Goal: Task Accomplishment & Management: Manage account settings

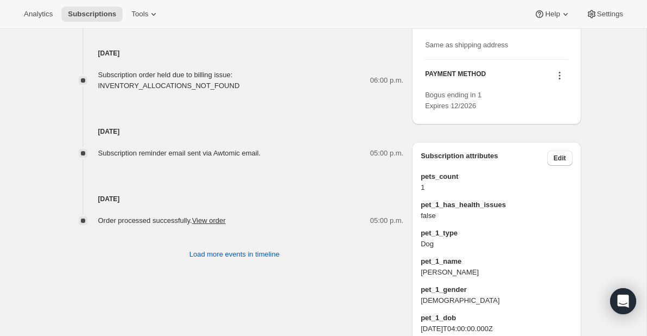
scroll to position [491, 0]
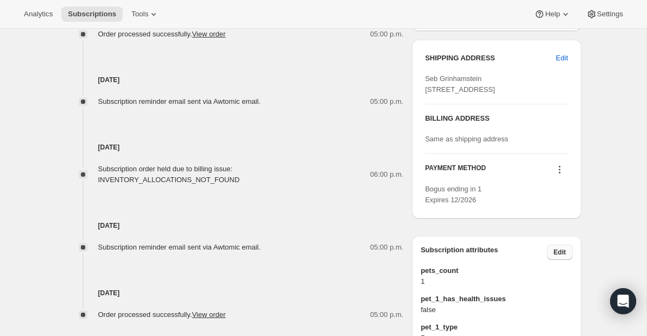
click at [555, 256] on span "Edit" at bounding box center [560, 252] width 12 height 9
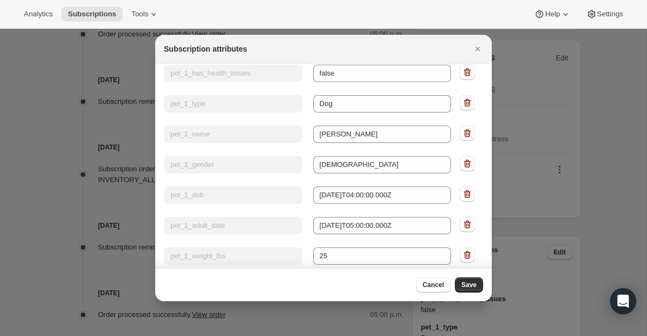
scroll to position [0, 0]
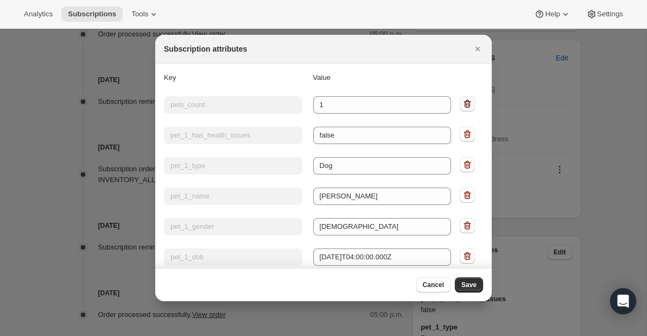
click at [467, 103] on icon ":r1v:" at bounding box center [467, 103] width 11 height 11
type input "pet_1_has_health_issues"
type input "false"
type input "pet_1_type"
type input "Dog"
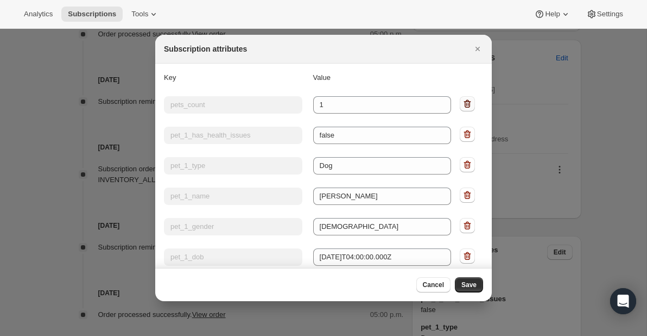
type input "pet_1_name"
type input "Rex"
type input "pet_1_gender"
type input "[DEMOGRAPHIC_DATA]"
type input "pet_1_dob"
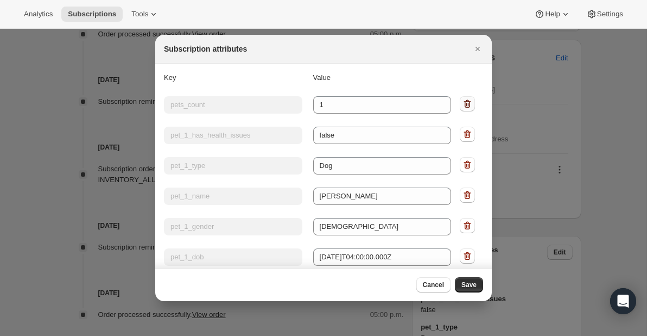
type input "2022-05-25T04:00:00.000Z"
type input "pet_1_adult_date"
type input "2023-01-25T05:00:00.000Z"
type input "pet_1_weight_lbs"
type input "25"
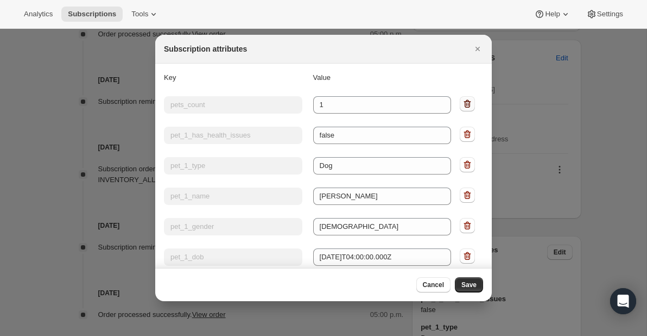
type input "pet_1_body_condition"
type input "Ideal"
type input "pet_1_is_neutered"
type input "true"
type input "pet_1_ts_portion_size"
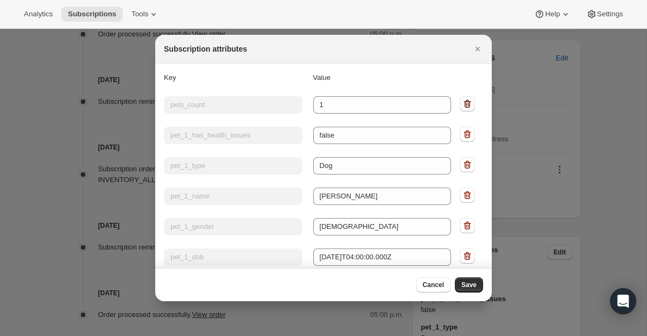
type input "full"
type input "pet_1_tags"
type input "Age:Adult"
type input "pet_1_packages_per_day"
type input "1.045793824885823"
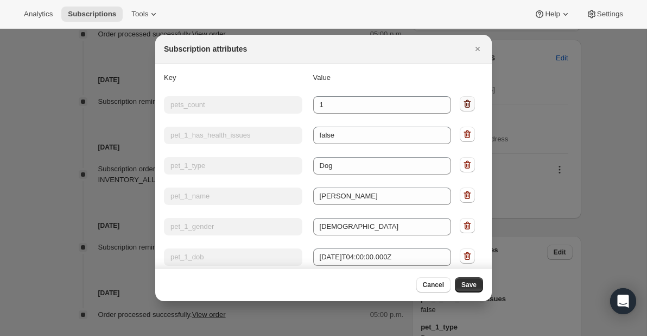
type input "pet_1_calories_per_day"
type input "605.5146246088915"
type input "pet_1_breed_dogs"
type input "Medium mixed breed"
type input "delivery_day"
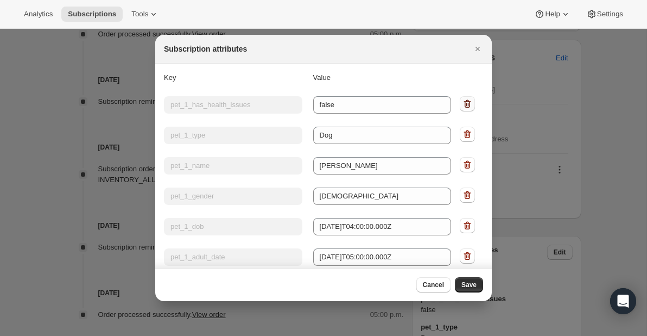
type input "Wednesday"
type input "next_delivery_adjust"
type input "+2d"
click at [464, 104] on icon ":r1v:" at bounding box center [467, 103] width 11 height 11
type input "pet_1_type"
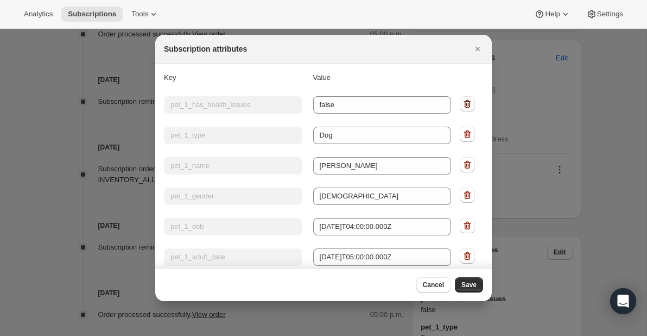
type input "Dog"
type input "pet_1_name"
type input "Rex"
type input "pet_1_gender"
type input "[DEMOGRAPHIC_DATA]"
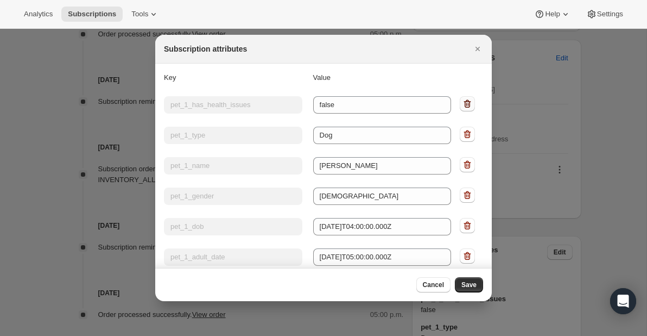
type input "pet_1_dob"
type input "2022-05-25T04:00:00.000Z"
type input "pet_1_adult_date"
type input "2023-01-25T05:00:00.000Z"
type input "pet_1_weight_lbs"
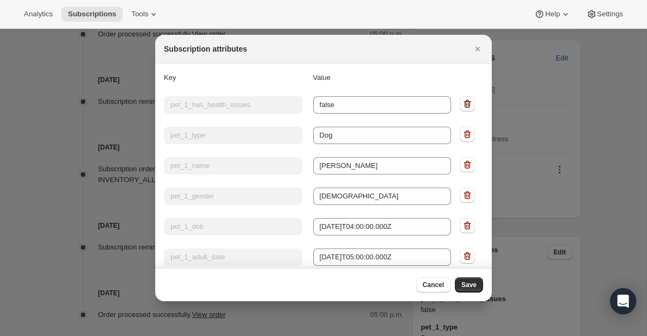
type input "25"
type input "pet_1_body_condition"
type input "Ideal"
type input "pet_1_is_neutered"
type input "true"
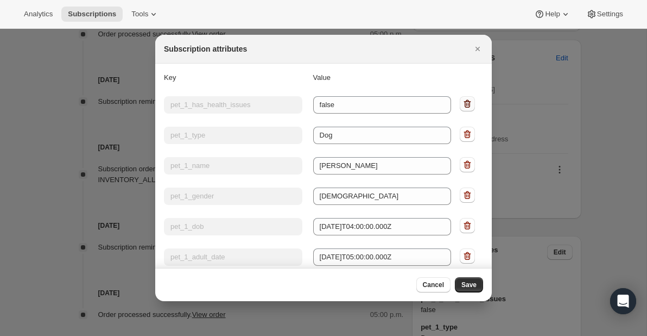
type input "pet_1_ts_portion_size"
type input "full"
type input "pet_1_tags"
type input "Age:Adult"
type input "pet_1_packages_per_day"
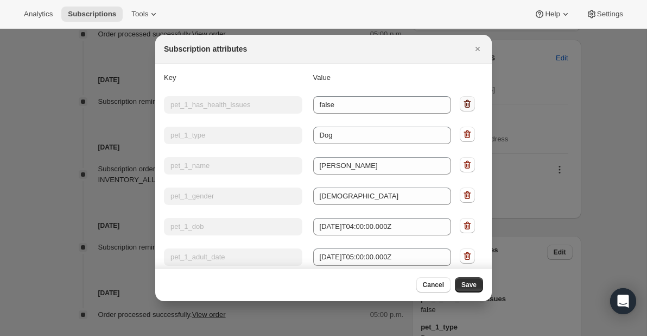
type input "1.045793824885823"
type input "pet_1_calories_per_day"
type input "605.5146246088915"
type input "pet_1_breed_dogs"
type input "Medium mixed breed"
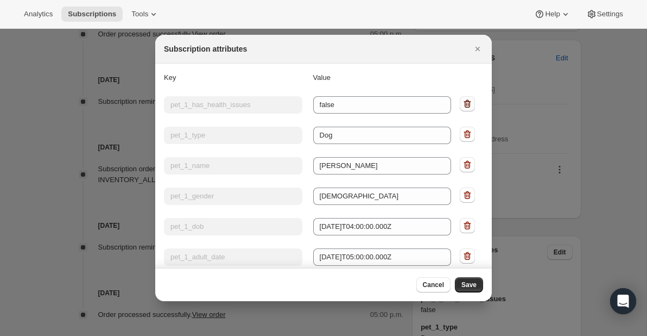
type input "delivery_day"
type input "Wednesday"
type input "next_delivery_adjust"
type input "+2d"
click at [467, 102] on icon ":r1v:" at bounding box center [467, 103] width 11 height 11
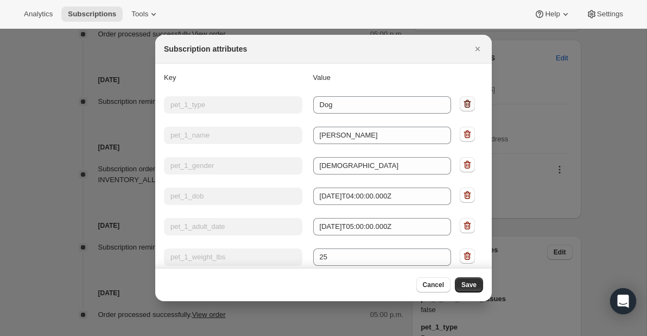
type input "pet_1_name"
type input "Rex"
type input "pet_1_gender"
type input "[DEMOGRAPHIC_DATA]"
type input "pet_1_dob"
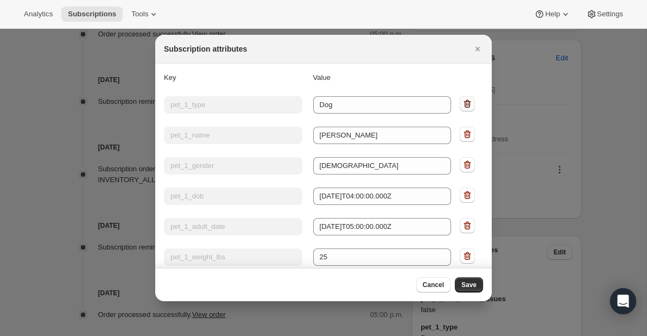
type input "2022-05-25T04:00:00.000Z"
type input "pet_1_adult_date"
type input "2023-01-25T05:00:00.000Z"
type input "pet_1_weight_lbs"
type input "25"
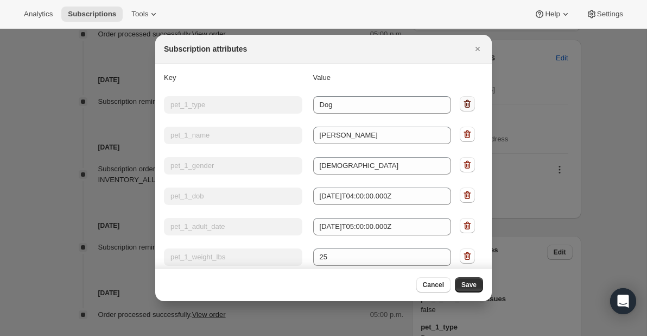
type input "pet_1_body_condition"
type input "Ideal"
type input "pet_1_is_neutered"
type input "true"
type input "pet_1_ts_portion_size"
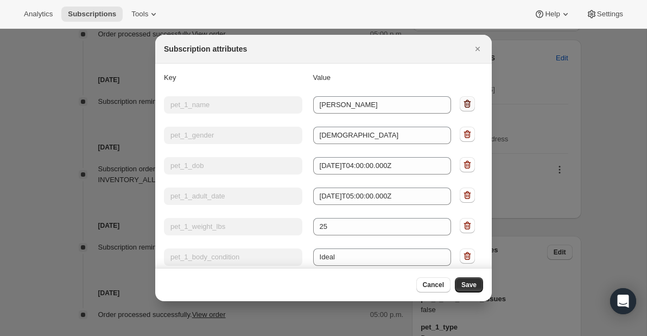
type input "full"
type input "pet_1_tags"
type input "Age:Adult"
type input "pet_1_packages_per_day"
type input "1.045793824885823"
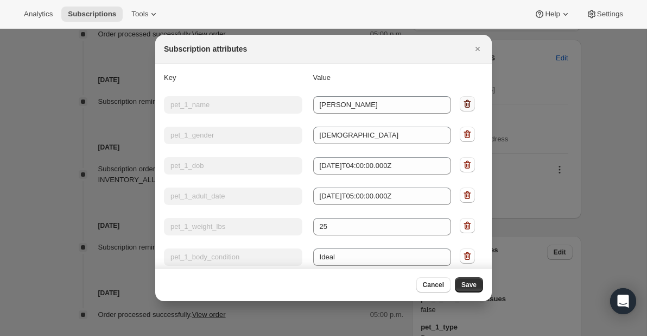
type input "pet_1_calories_per_day"
type input "605.5146246088915"
type input "pet_1_breed_dogs"
type input "Medium mixed breed"
type input "delivery_day"
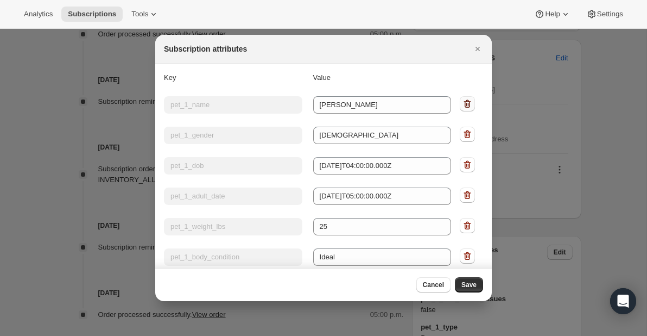
type input "Wednesday"
type input "next_delivery_adjust"
type input "+2d"
click at [467, 102] on icon ":r1v:" at bounding box center [467, 103] width 11 height 11
type input "pet_1_gender"
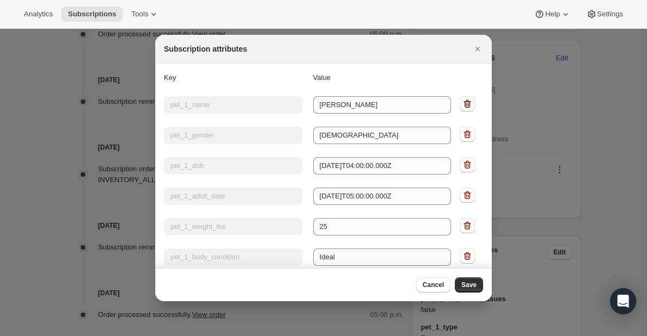
type input "[DEMOGRAPHIC_DATA]"
type input "pet_1_dob"
type input "2022-05-25T04:00:00.000Z"
type input "pet_1_adult_date"
type input "2023-01-25T05:00:00.000Z"
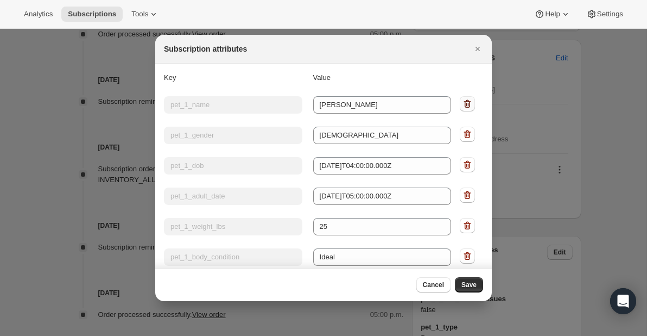
type input "pet_1_weight_lbs"
type input "25"
type input "pet_1_body_condition"
type input "Ideal"
type input "pet_1_is_neutered"
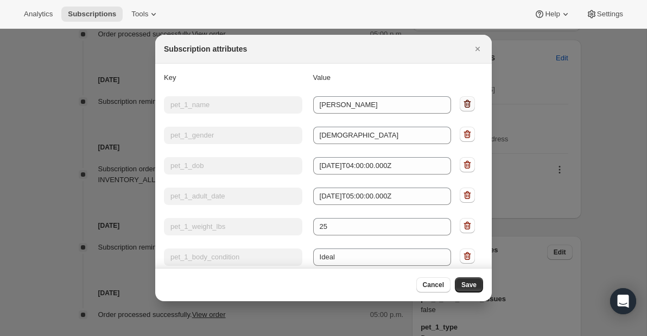
type input "true"
type input "pet_1_ts_portion_size"
type input "full"
type input "pet_1_tags"
type input "Age:Adult"
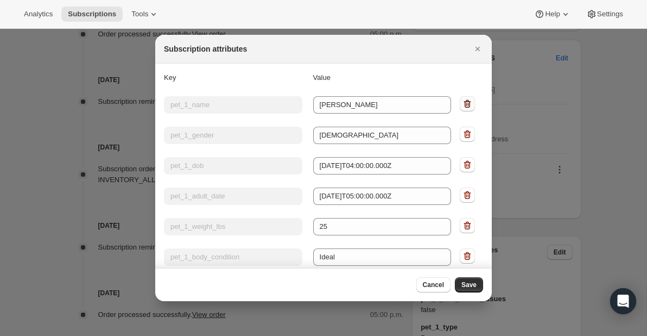
type input "pet_1_packages_per_day"
type input "1.045793824885823"
type input "pet_1_calories_per_day"
type input "605.5146246088915"
type input "pet_1_breed_dogs"
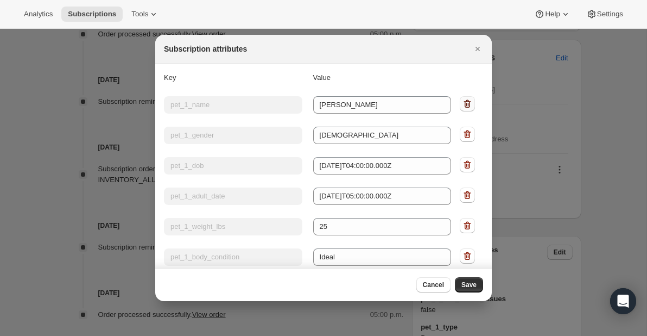
type input "Medium mixed breed"
type input "delivery_day"
type input "Wednesday"
type input "next_delivery_adjust"
type input "+2d"
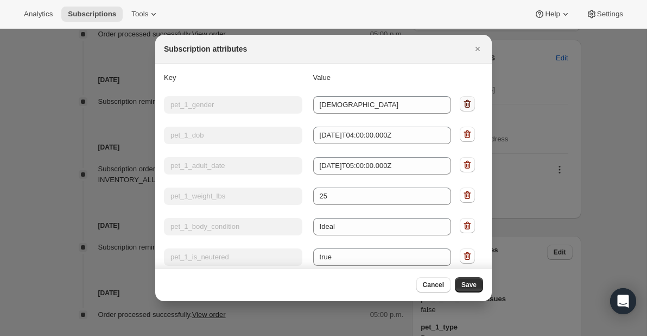
click at [467, 102] on icon ":r1v:" at bounding box center [467, 103] width 11 height 11
type input "pet_1_dob"
type input "2022-05-25T04:00:00.000Z"
type input "pet_1_adult_date"
type input "2023-01-25T05:00:00.000Z"
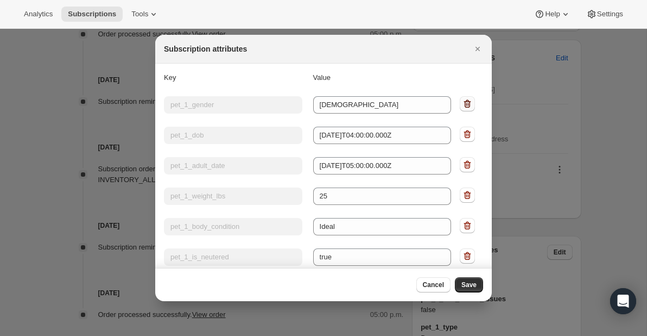
type input "pet_1_weight_lbs"
type input "25"
type input "pet_1_body_condition"
type input "Ideal"
type input "pet_1_is_neutered"
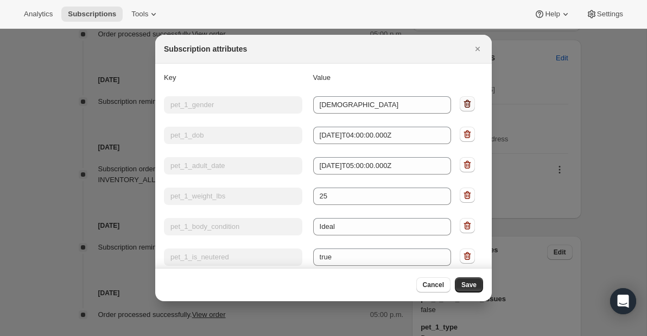
type input "true"
type input "pet_1_ts_portion_size"
type input "full"
type input "pet_1_tags"
type input "Age:Adult"
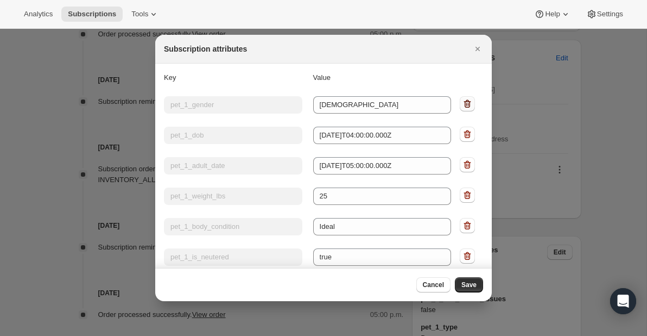
type input "pet_1_packages_per_day"
type input "1.045793824885823"
type input "pet_1_calories_per_day"
type input "605.5146246088915"
type input "pet_1_breed_dogs"
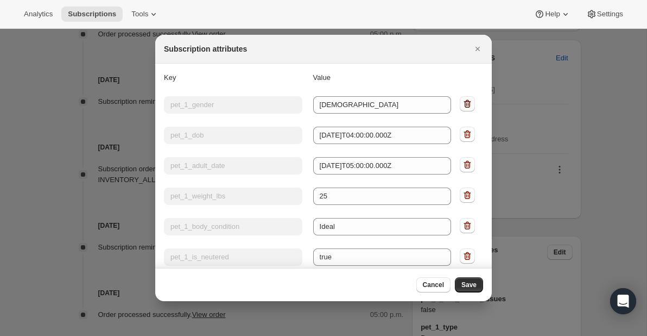
type input "Medium mixed breed"
type input "delivery_day"
type input "Wednesday"
type input "next_delivery_adjust"
type input "+2d"
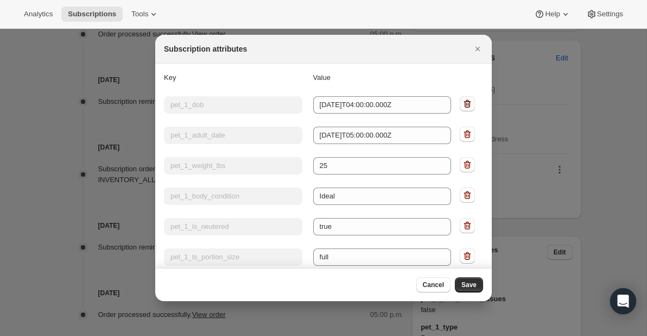
click at [467, 102] on icon ":r1v:" at bounding box center [467, 103] width 11 height 11
type input "pet_1_adult_date"
type input "2023-01-25T05:00:00.000Z"
type input "pet_1_weight_lbs"
type input "25"
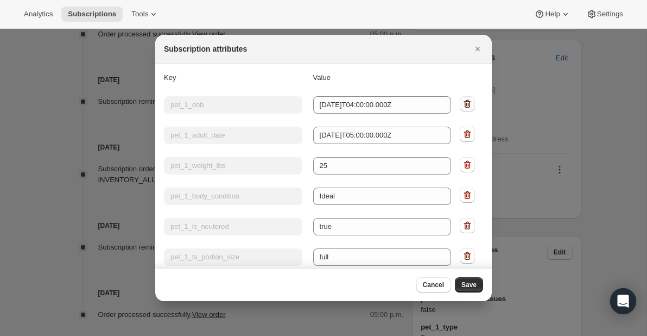
type input "pet_1_body_condition"
type input "Ideal"
type input "pet_1_is_neutered"
type input "true"
type input "pet_1_ts_portion_size"
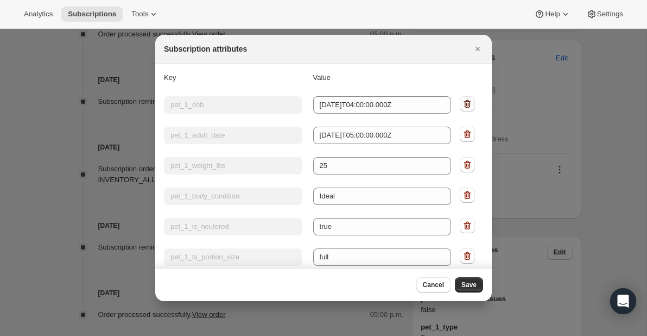
type input "full"
type input "pet_1_tags"
type input "Age:Adult"
type input "pet_1_packages_per_day"
type input "1.045793824885823"
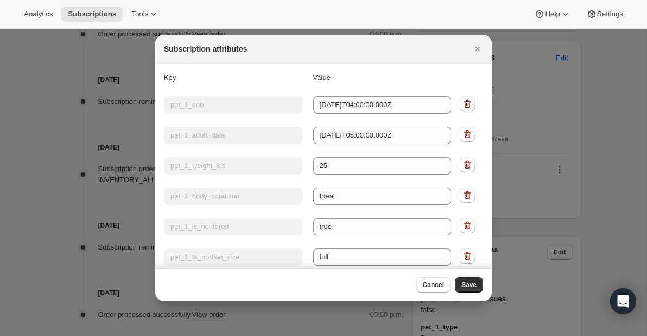
type input "pet_1_calories_per_day"
type input "605.5146246088915"
type input "pet_1_breed_dogs"
type input "Medium mixed breed"
type input "delivery_day"
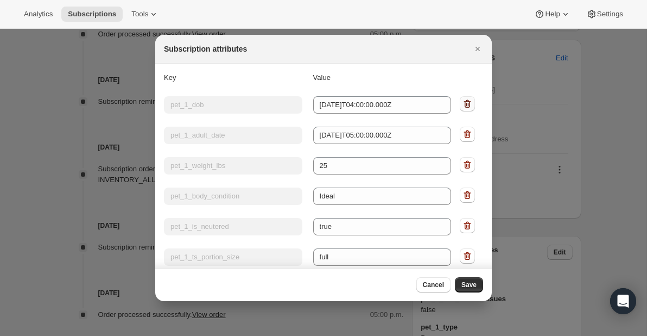
type input "Wednesday"
type input "next_delivery_adjust"
type input "+2d"
click at [467, 102] on icon ":r1v:" at bounding box center [467, 103] width 11 height 11
type input "pet_1_weight_lbs"
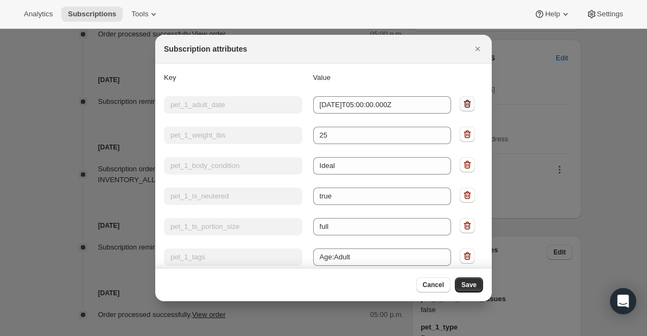
type input "25"
type input "pet_1_body_condition"
type input "Ideal"
type input "pet_1_is_neutered"
type input "true"
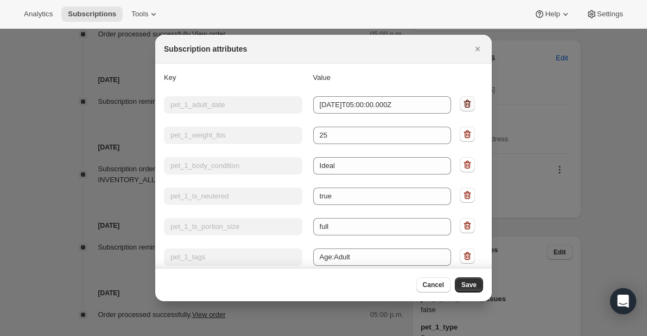
type input "pet_1_ts_portion_size"
type input "full"
type input "pet_1_tags"
type input "Age:Adult"
type input "pet_1_packages_per_day"
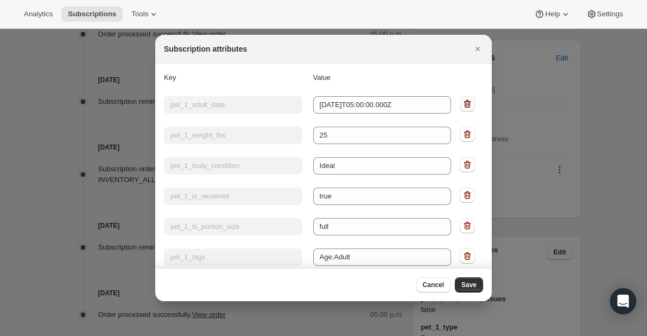
type input "1.045793824885823"
type input "pet_1_calories_per_day"
type input "605.5146246088915"
type input "pet_1_breed_dogs"
type input "Medium mixed breed"
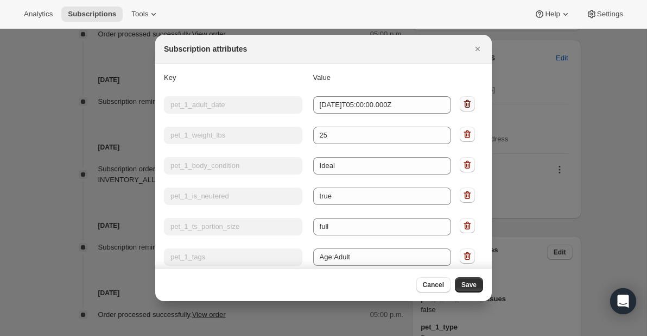
type input "delivery_day"
type input "Wednesday"
type input "next_delivery_adjust"
type input "+2d"
click at [467, 102] on icon ":r1v:" at bounding box center [467, 103] width 11 height 11
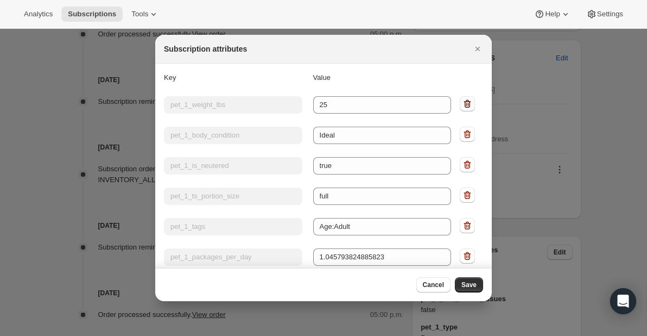
type input "pet_1_body_condition"
type input "Ideal"
type input "pet_1_is_neutered"
type input "true"
type input "pet_1_ts_portion_size"
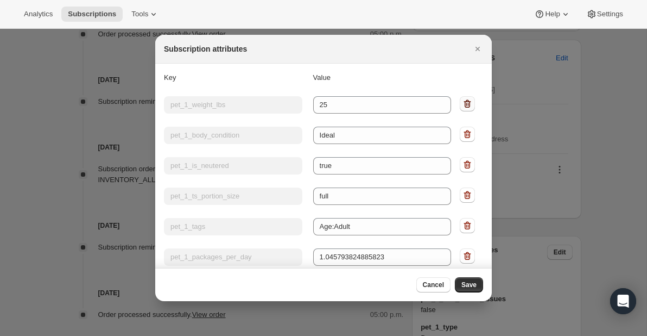
type input "full"
type input "pet_1_tags"
type input "Age:Adult"
type input "pet_1_packages_per_day"
type input "1.045793824885823"
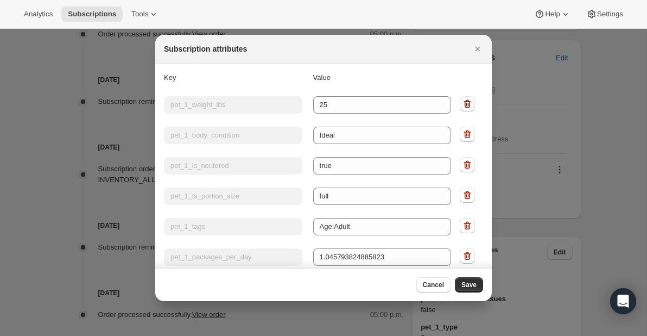
type input "pet_1_calories_per_day"
type input "605.5146246088915"
type input "pet_1_breed_dogs"
type input "Medium mixed breed"
type input "delivery_day"
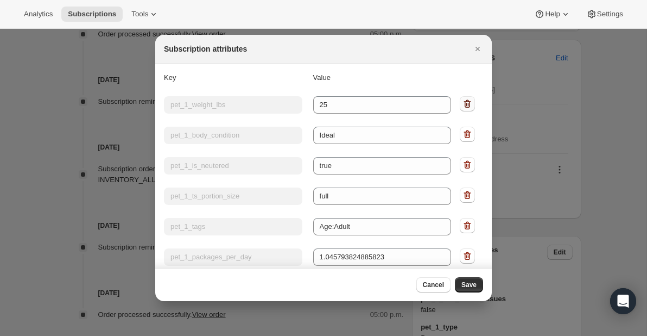
type input "Wednesday"
type input "next_delivery_adjust"
type input "+2d"
click at [467, 102] on icon ":r1v:" at bounding box center [467, 103] width 11 height 11
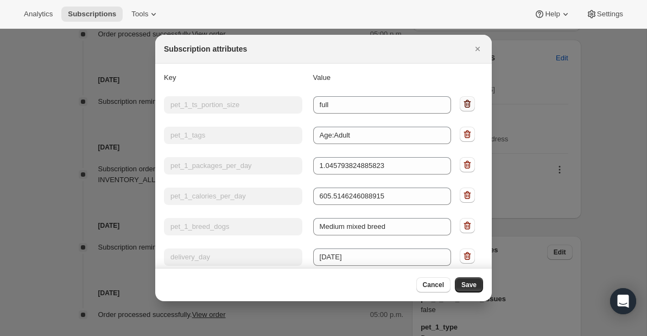
click at [467, 102] on icon ":r1v:" at bounding box center [467, 103] width 11 height 11
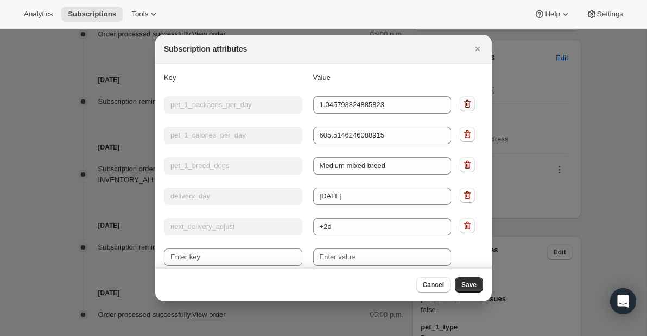
click at [467, 102] on icon ":r1v:" at bounding box center [467, 103] width 11 height 11
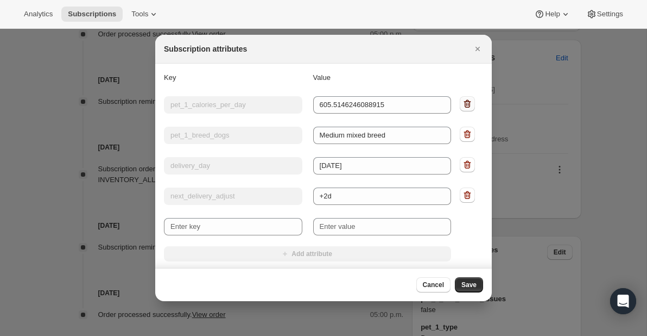
click at [467, 102] on icon ":r1v:" at bounding box center [467, 103] width 11 height 11
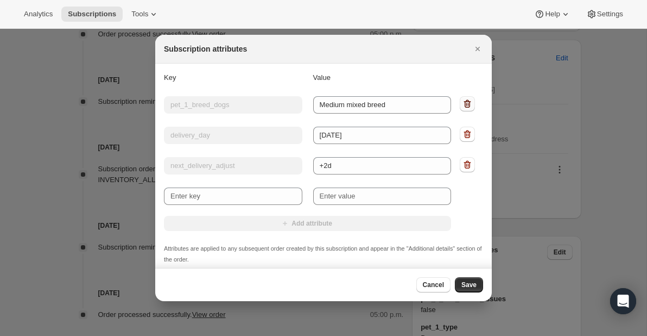
click at [467, 102] on icon ":r1v:" at bounding box center [467, 104] width 7 height 8
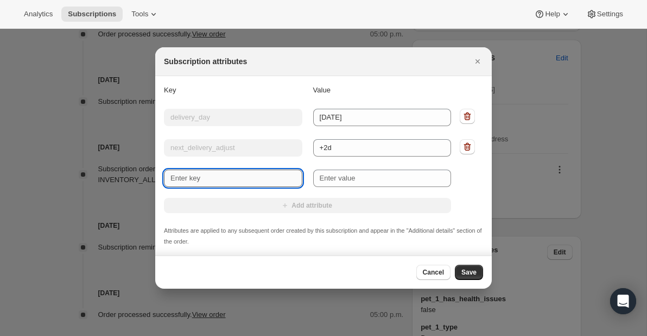
click at [259, 173] on input "New key" at bounding box center [233, 177] width 139 height 17
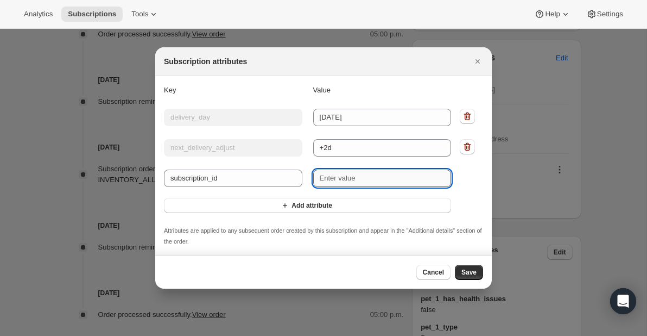
click at [371, 179] on input "New value" at bounding box center [382, 177] width 139 height 17
paste input "19288391956"
click at [472, 273] on span "Save" at bounding box center [469, 272] width 15 height 9
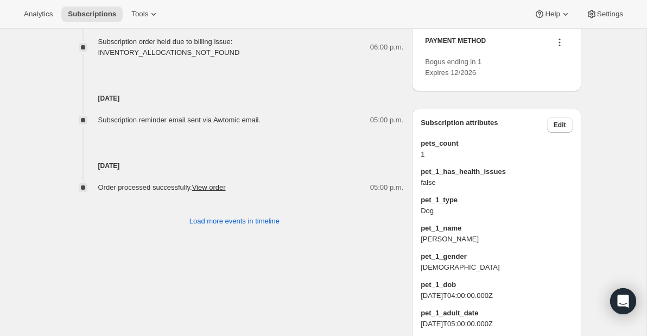
scroll to position [687, 0]
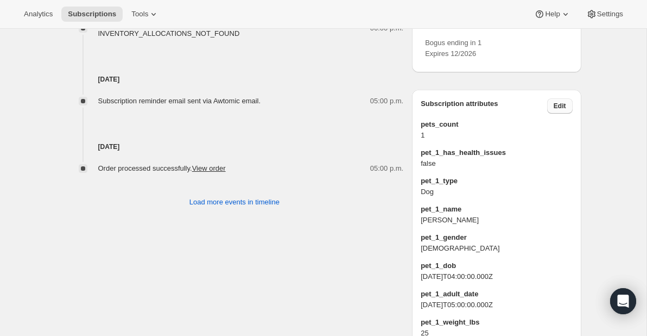
click at [561, 110] on span "Edit" at bounding box center [560, 106] width 12 height 9
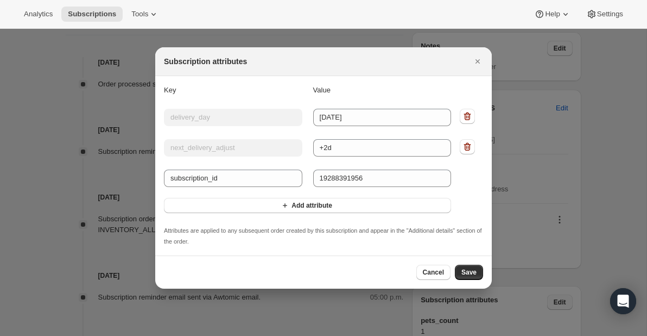
scroll to position [0, 0]
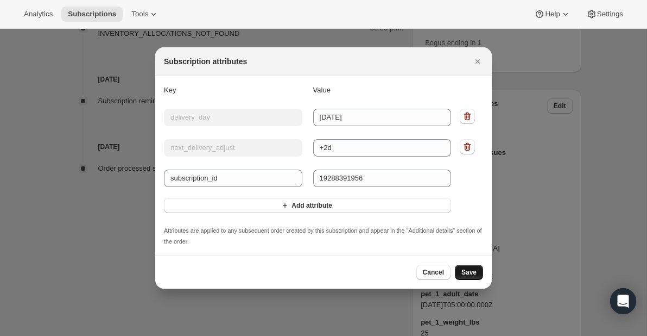
click at [471, 268] on span "Save" at bounding box center [469, 272] width 15 height 9
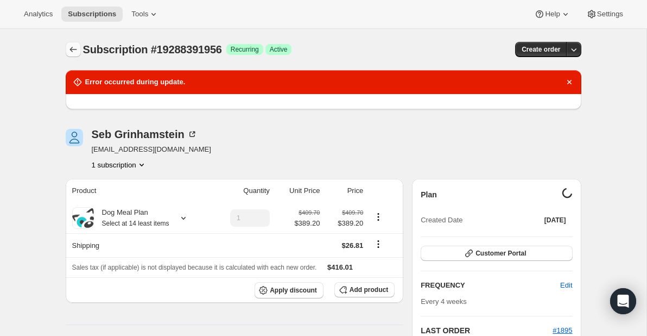
click at [71, 46] on icon "Subscriptions" at bounding box center [73, 49] width 11 height 11
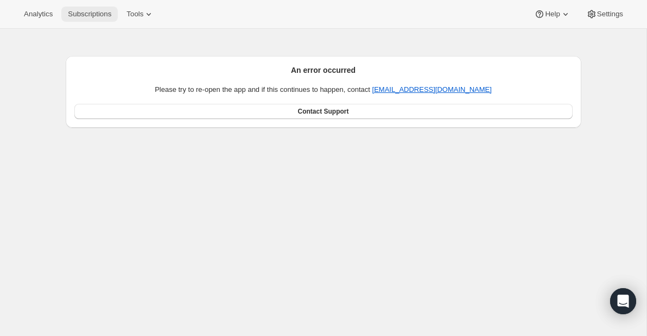
click at [94, 16] on span "Subscriptions" at bounding box center [89, 14] width 43 height 9
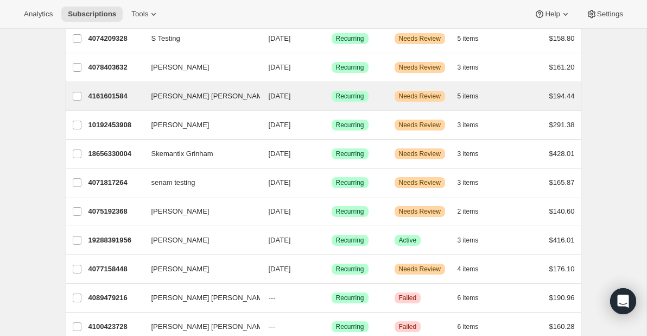
scroll to position [95, 0]
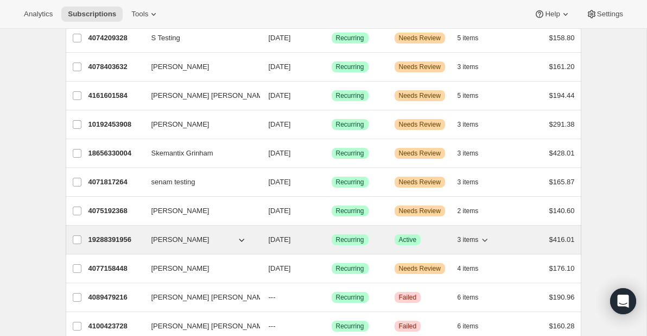
click at [123, 238] on p "19288391956" at bounding box center [116, 239] width 54 height 11
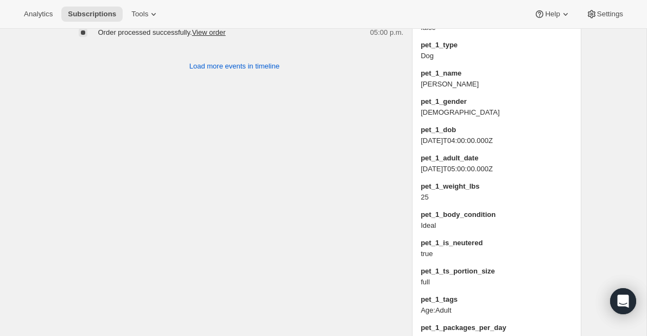
scroll to position [693, 0]
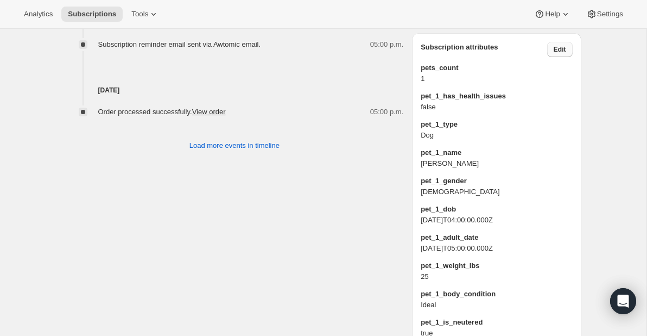
click at [561, 54] on span "Edit" at bounding box center [560, 49] width 12 height 9
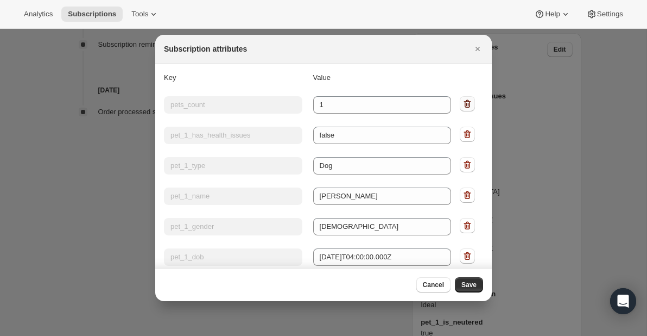
click at [466, 102] on icon ":rbb:" at bounding box center [467, 104] width 7 height 8
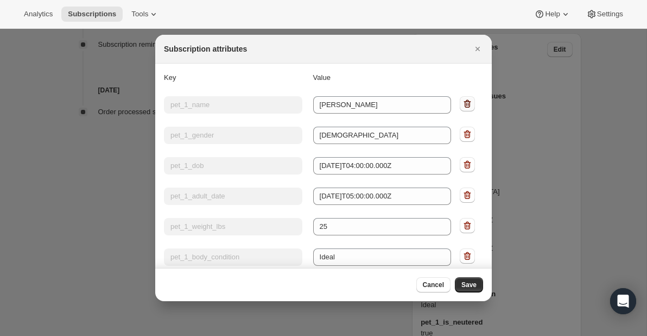
click at [466, 102] on icon ":rbb:" at bounding box center [467, 104] width 7 height 8
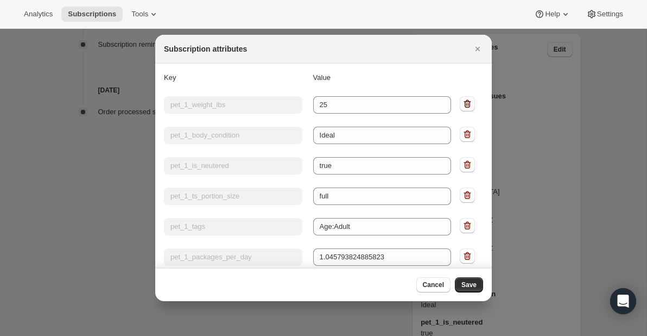
click at [466, 102] on icon ":rbb:" at bounding box center [467, 104] width 7 height 8
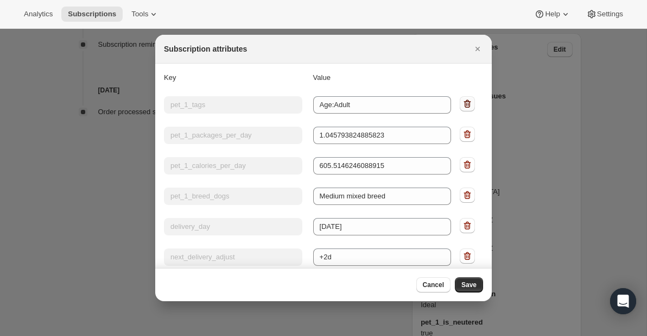
click at [466, 102] on icon ":rbb:" at bounding box center [467, 104] width 7 height 8
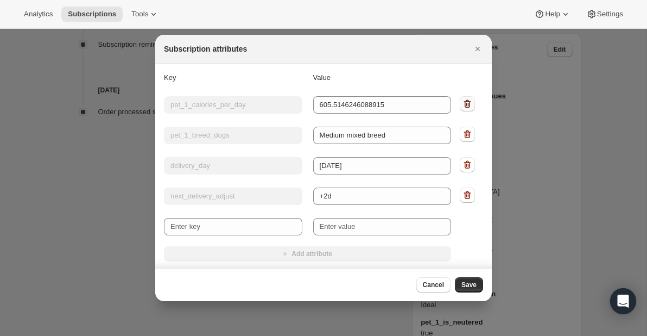
click at [466, 102] on icon ":rbb:" at bounding box center [467, 104] width 7 height 8
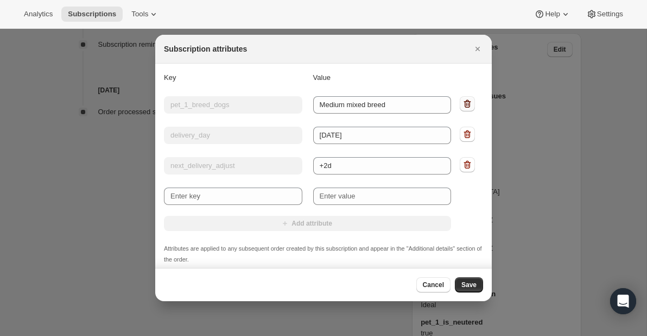
click at [466, 102] on icon ":rbb:" at bounding box center [467, 104] width 7 height 8
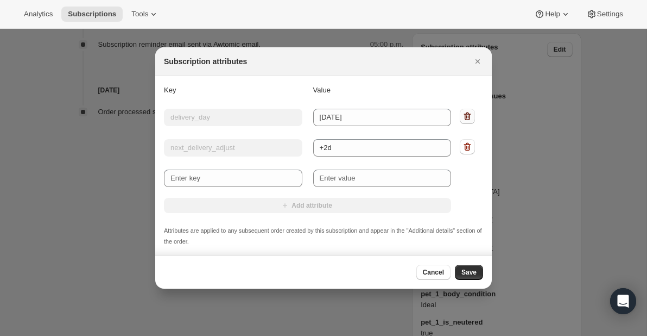
click at [466, 121] on icon ":rbb:" at bounding box center [467, 116] width 11 height 11
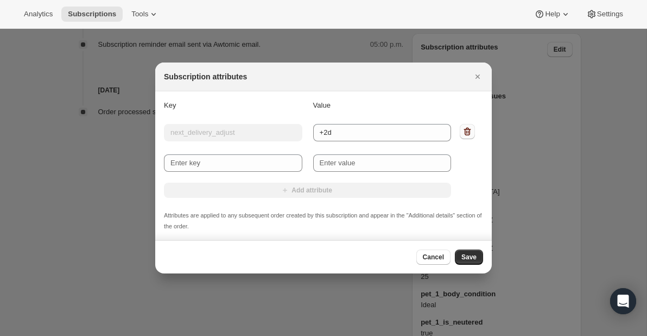
click at [467, 132] on icon ":rbb:" at bounding box center [467, 131] width 11 height 11
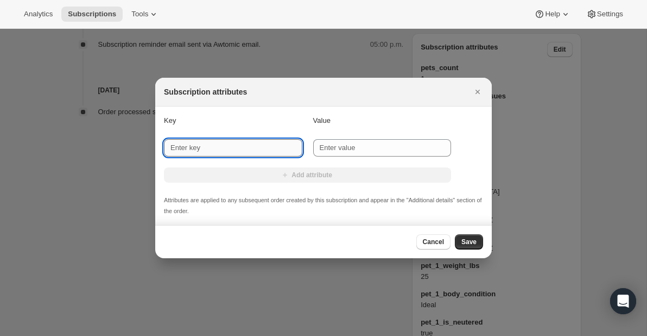
click at [222, 141] on input "New key" at bounding box center [233, 147] width 139 height 17
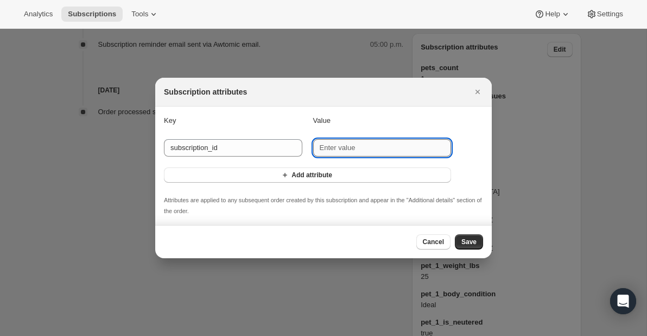
click at [386, 149] on input "New value" at bounding box center [382, 147] width 139 height 17
paste input "19288391956"
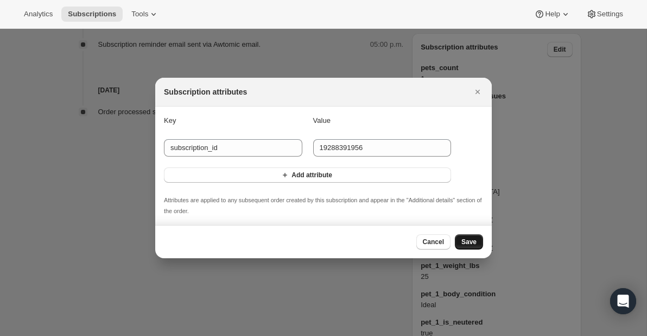
click at [472, 243] on span "Save" at bounding box center [469, 241] width 15 height 9
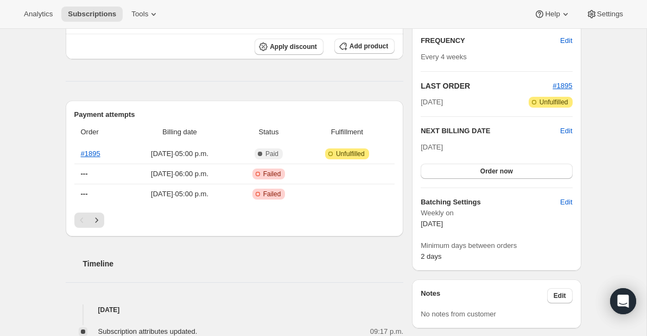
scroll to position [230, 0]
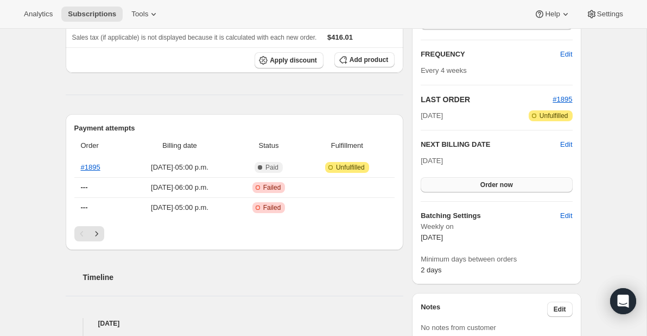
click at [499, 184] on span "Order now" at bounding box center [497, 184] width 33 height 9
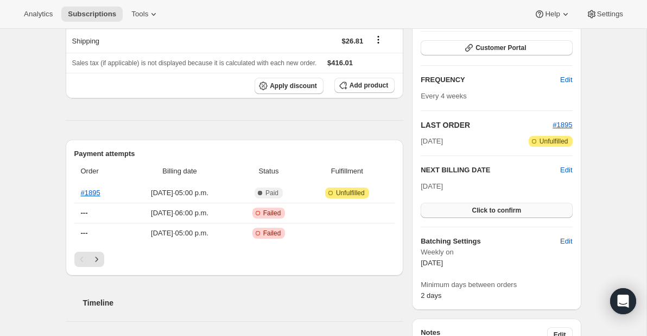
scroll to position [216, 0]
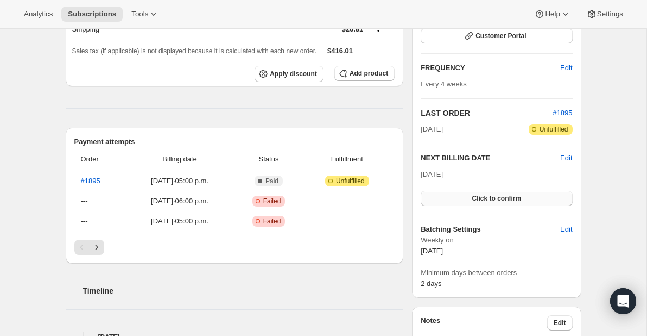
click at [485, 196] on span "Click to confirm" at bounding box center [496, 198] width 49 height 9
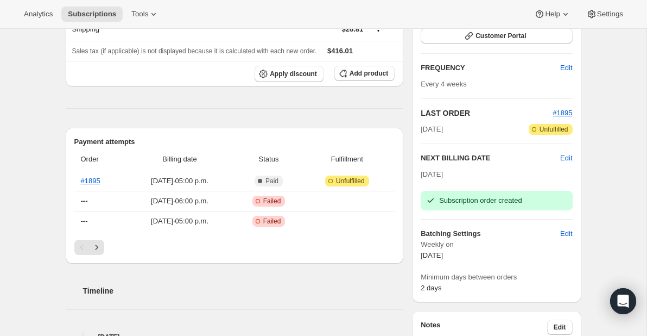
scroll to position [0, 0]
